Goal: Information Seeking & Learning: Learn about a topic

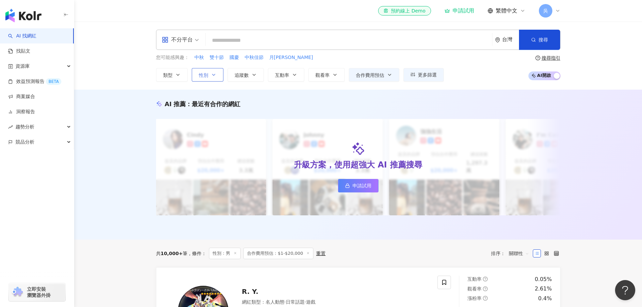
click at [205, 78] on span "性別" at bounding box center [203, 74] width 9 height 5
click at [209, 112] on span "女" at bounding box center [209, 114] width 10 height 7
click at [204, 104] on span "不限" at bounding box center [211, 100] width 15 height 7
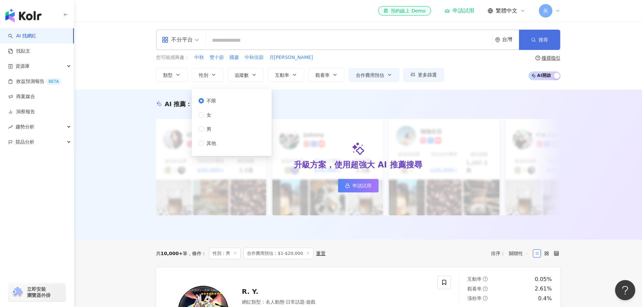
click at [548, 41] on button "搜尋" at bounding box center [539, 40] width 41 height 20
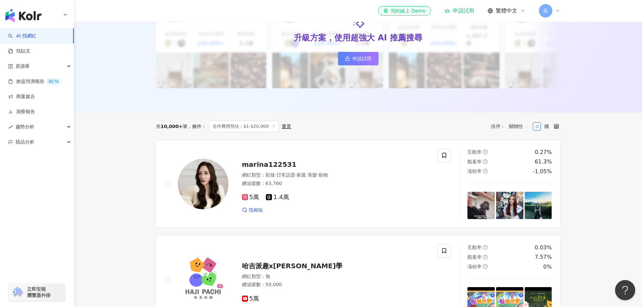
scroll to position [67, 0]
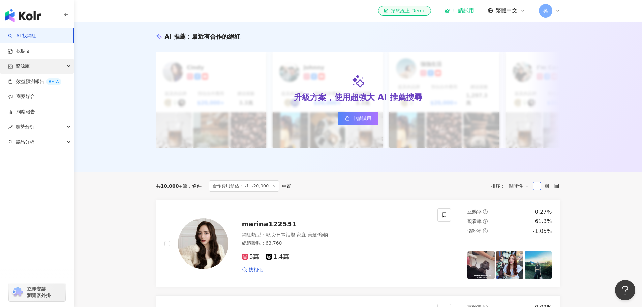
click at [61, 67] on div "資源庫" at bounding box center [37, 66] width 74 height 15
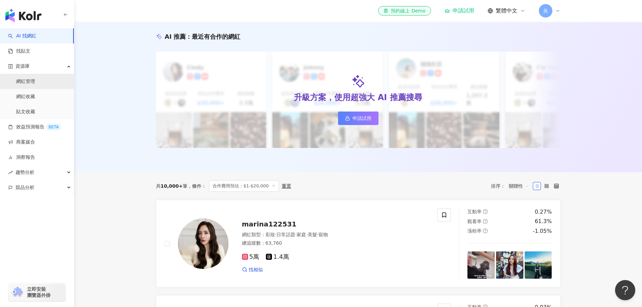
click at [35, 84] on link "網紅管理" at bounding box center [25, 81] width 19 height 7
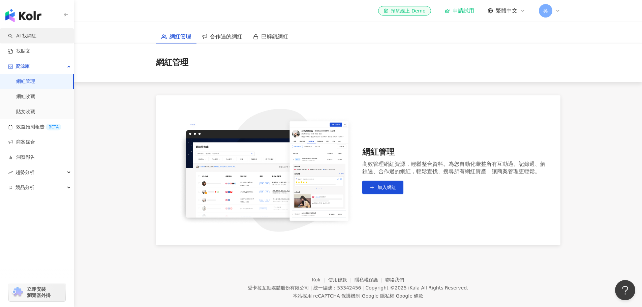
click at [36, 39] on link "AI 找網紅" at bounding box center [22, 36] width 28 height 7
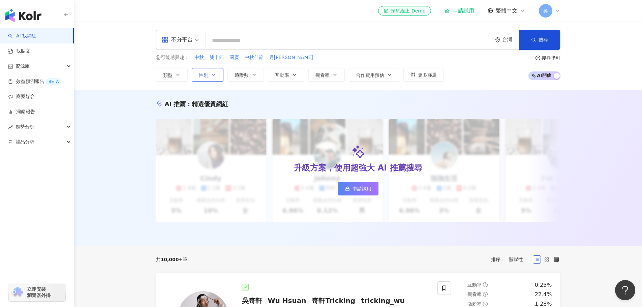
click at [210, 76] on button "性別" at bounding box center [208, 74] width 32 height 13
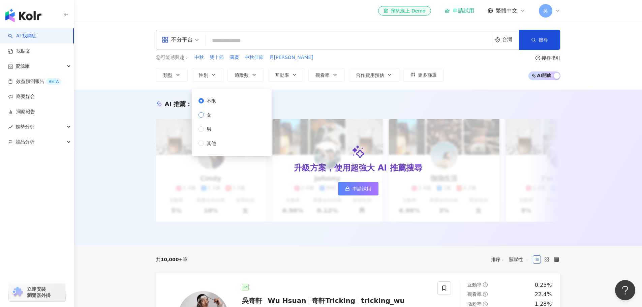
click at [215, 112] on label "女" at bounding box center [209, 114] width 20 height 7
click at [547, 42] on span "搜尋" at bounding box center [543, 39] width 9 height 5
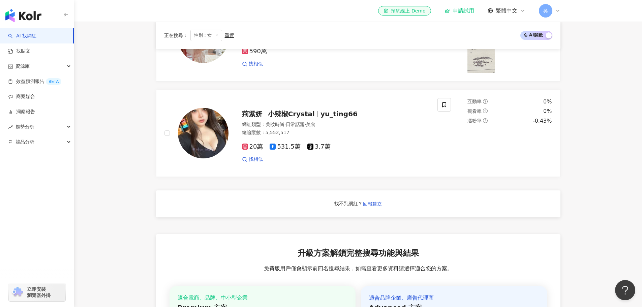
scroll to position [404, 0]
